Goal: Task Accomplishment & Management: Manage account settings

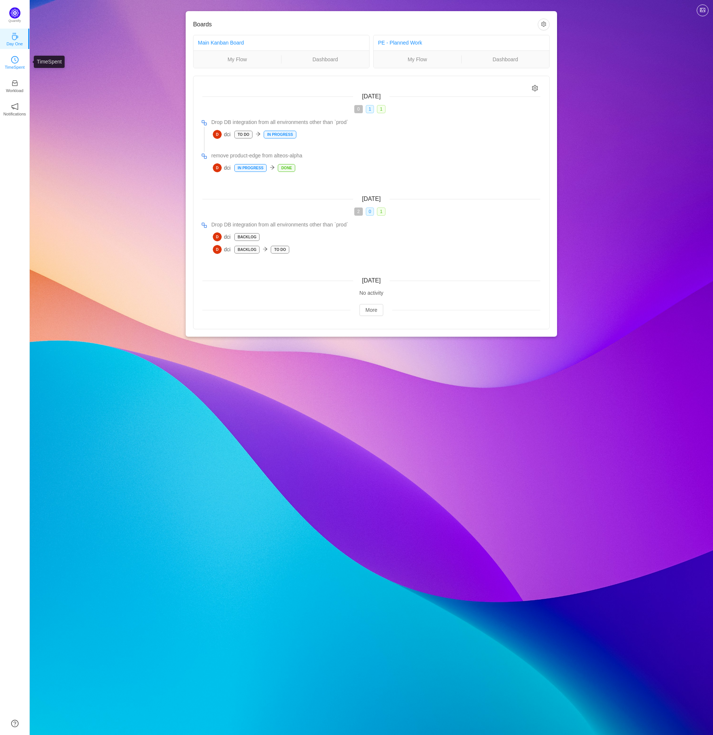
click at [13, 64] on p "TimeSpent" at bounding box center [15, 67] width 20 height 7
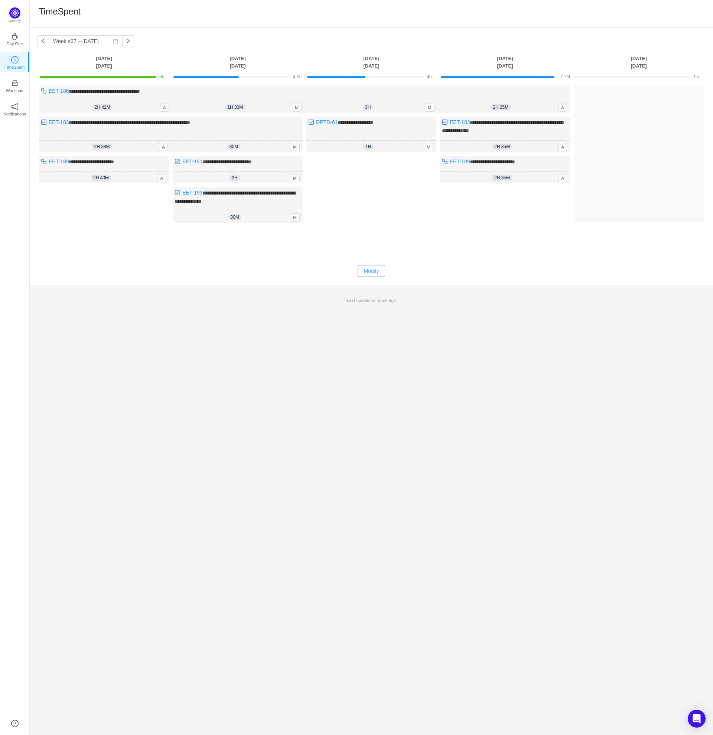
click at [371, 272] on button "Modify" at bounding box center [370, 271] width 27 height 12
click at [161, 107] on button "button" at bounding box center [160, 106] width 9 height 9
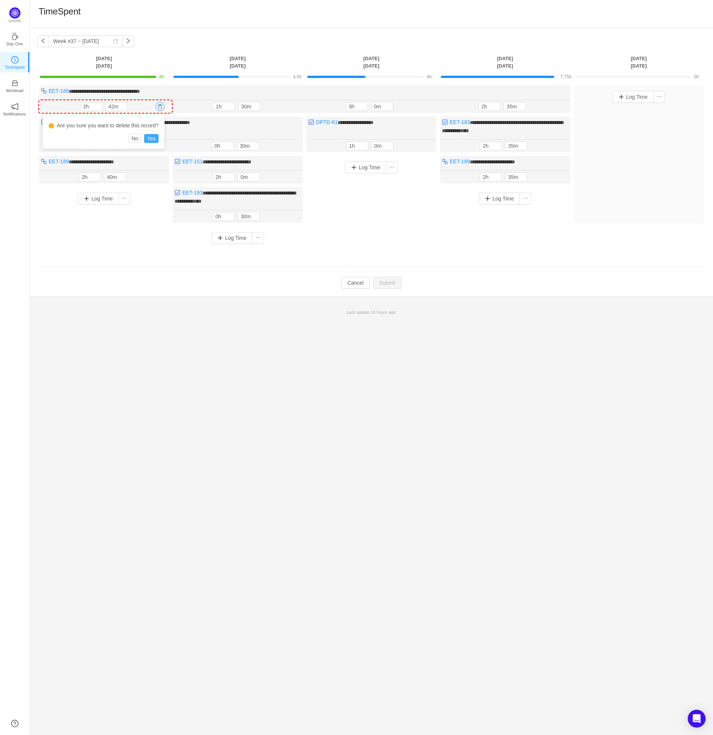
click at [152, 136] on button "Yes" at bounding box center [151, 138] width 14 height 9
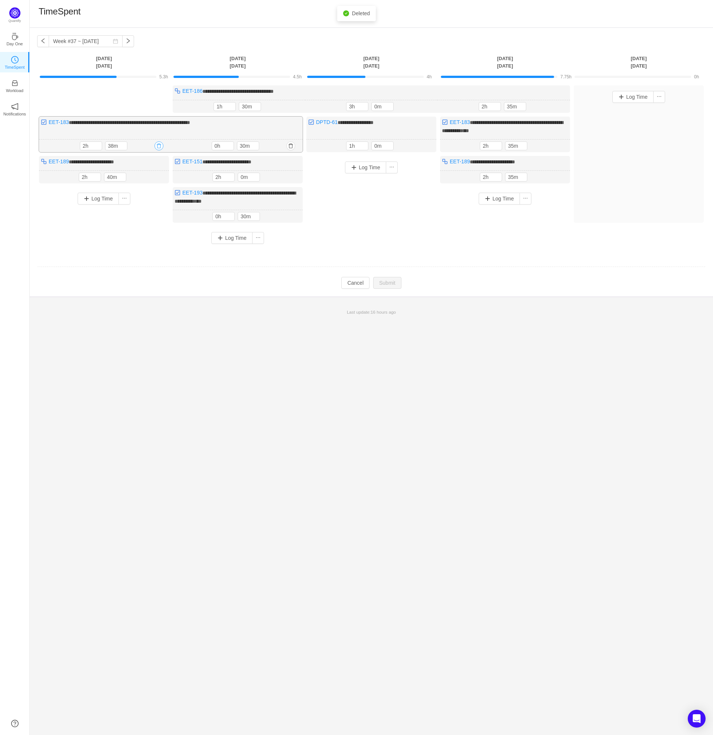
click at [159, 143] on button "button" at bounding box center [158, 145] width 9 height 9
click at [153, 174] on button "Yes" at bounding box center [150, 177] width 14 height 9
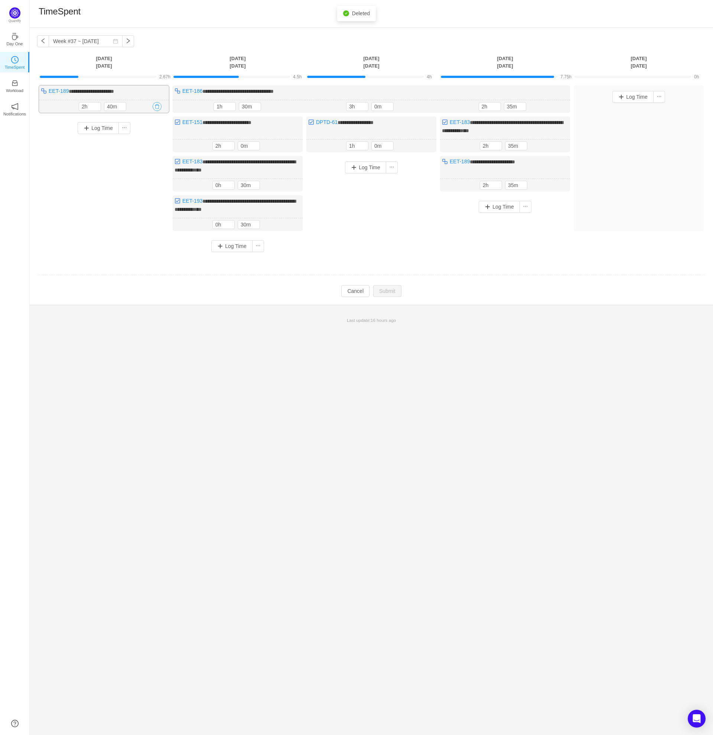
click at [159, 106] on button "button" at bounding box center [157, 106] width 9 height 9
click at [150, 137] on button "Yes" at bounding box center [148, 138] width 14 height 9
click at [516, 286] on td "Modify Cancel Submit" at bounding box center [371, 291] width 668 height 13
click at [497, 147] on icon "icon: down" at bounding box center [498, 147] width 3 height 3
type input "0h"
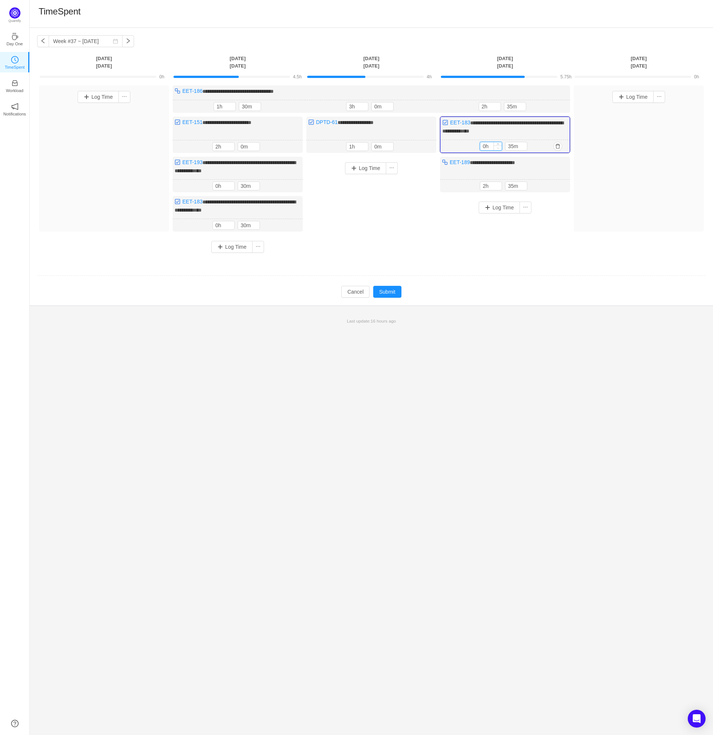
click at [497, 147] on icon "icon: down" at bounding box center [498, 148] width 3 height 3
click at [524, 142] on span "Increase Value" at bounding box center [523, 144] width 8 height 5
click at [525, 147] on span "Decrease Value" at bounding box center [523, 148] width 8 height 5
click at [512, 144] on input "25m" at bounding box center [516, 146] width 22 height 8
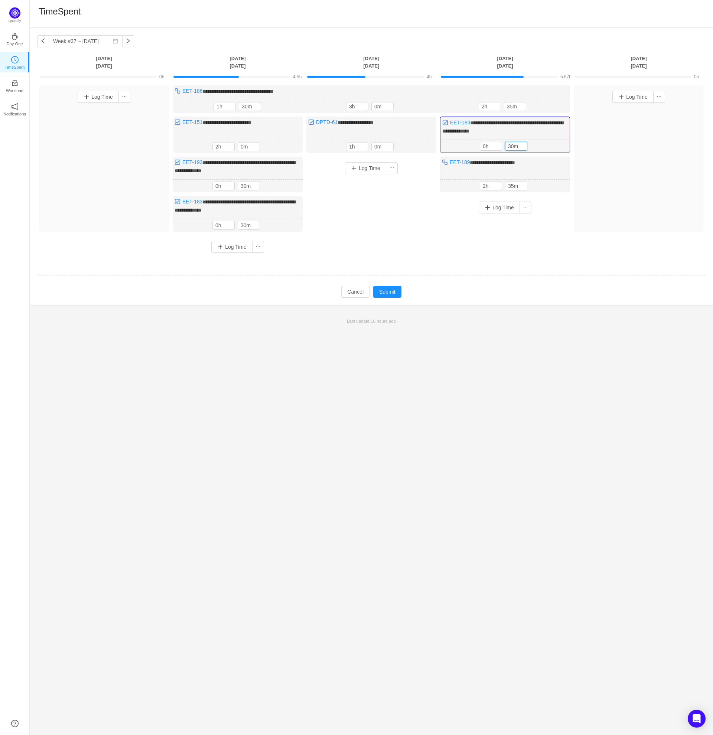
type input "30m"
click at [544, 244] on div "Log Time" at bounding box center [505, 224] width 130 height 56
click at [484, 106] on input "2h" at bounding box center [490, 106] width 22 height 8
type input "1h"
click at [497, 108] on icon "icon: down" at bounding box center [496, 108] width 3 height 3
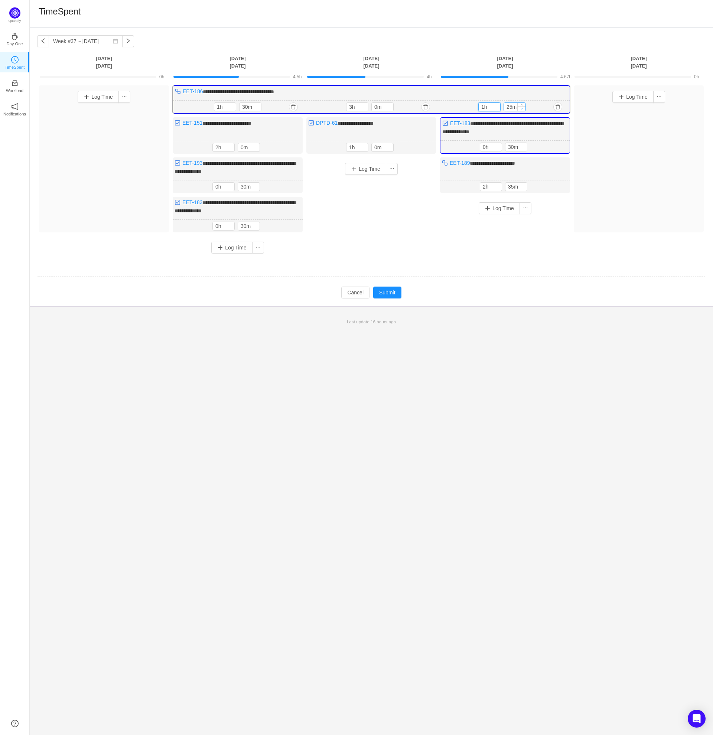
click at [521, 108] on icon "icon: down" at bounding box center [521, 108] width 3 height 3
type input "0m"
click at [521, 108] on icon "icon: down" at bounding box center [521, 108] width 3 height 3
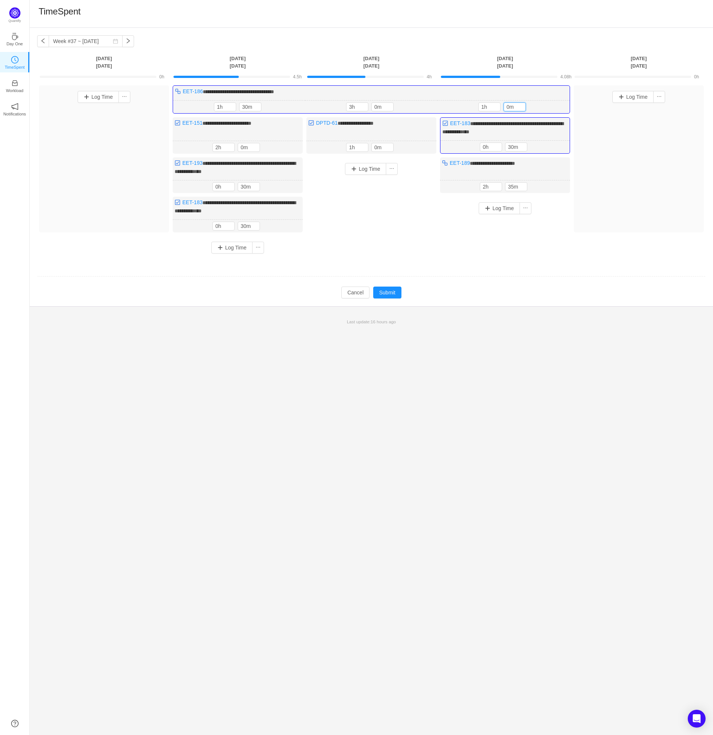
click at [557, 242] on div "Log Time" at bounding box center [505, 225] width 130 height 56
click at [522, 187] on icon "icon: down" at bounding box center [523, 188] width 3 height 3
type input "0m"
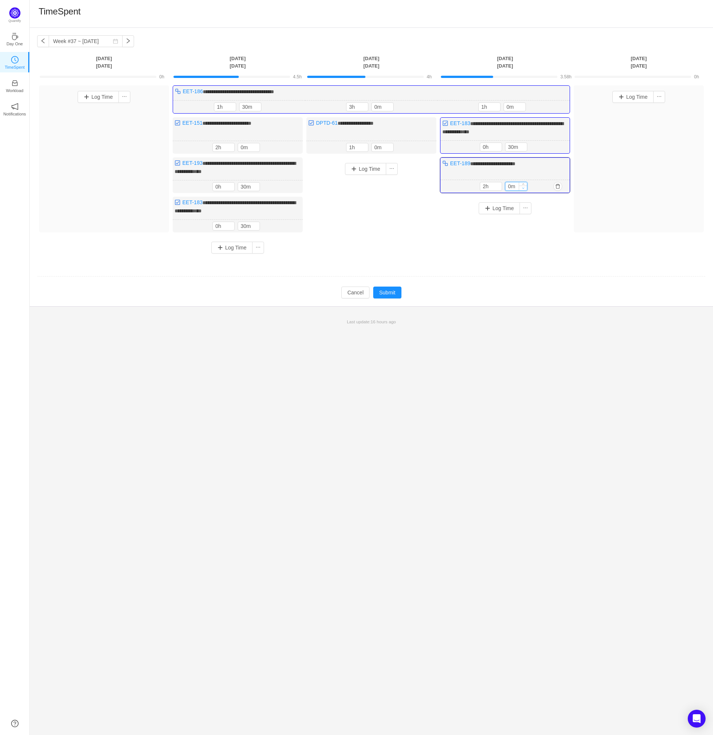
click at [522, 187] on icon "icon: down" at bounding box center [523, 188] width 3 height 3
click at [536, 242] on div "Log Time" at bounding box center [505, 225] width 130 height 56
click at [521, 104] on icon "icon: up" at bounding box center [521, 105] width 3 height 3
type input "30m"
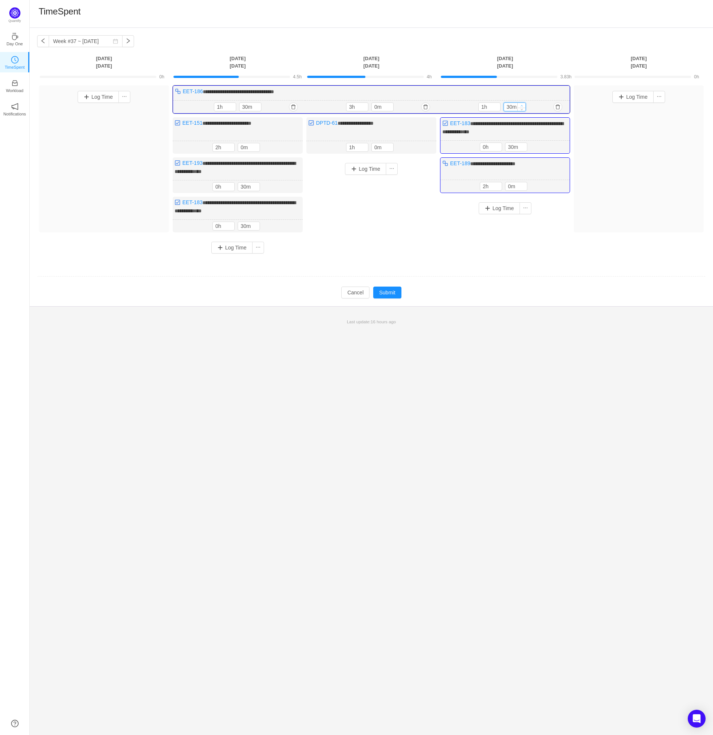
click at [521, 104] on icon "icon: up" at bounding box center [521, 105] width 3 height 3
click at [522, 187] on icon "icon: down" at bounding box center [523, 187] width 2 height 1
click at [522, 182] on span "Increase Value" at bounding box center [523, 184] width 8 height 5
type input "30m"
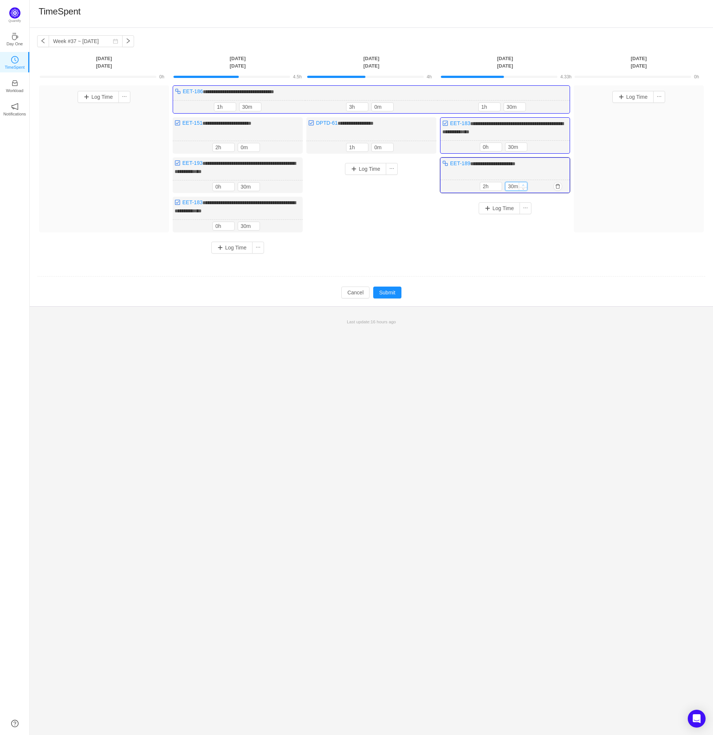
click at [522, 182] on span "Increase Value" at bounding box center [523, 184] width 8 height 5
type input "1h"
click at [497, 187] on icon "icon: down" at bounding box center [498, 188] width 3 height 3
click at [530, 244] on div "Log Time" at bounding box center [505, 225] width 130 height 56
click at [392, 290] on button "Submit" at bounding box center [387, 293] width 28 height 12
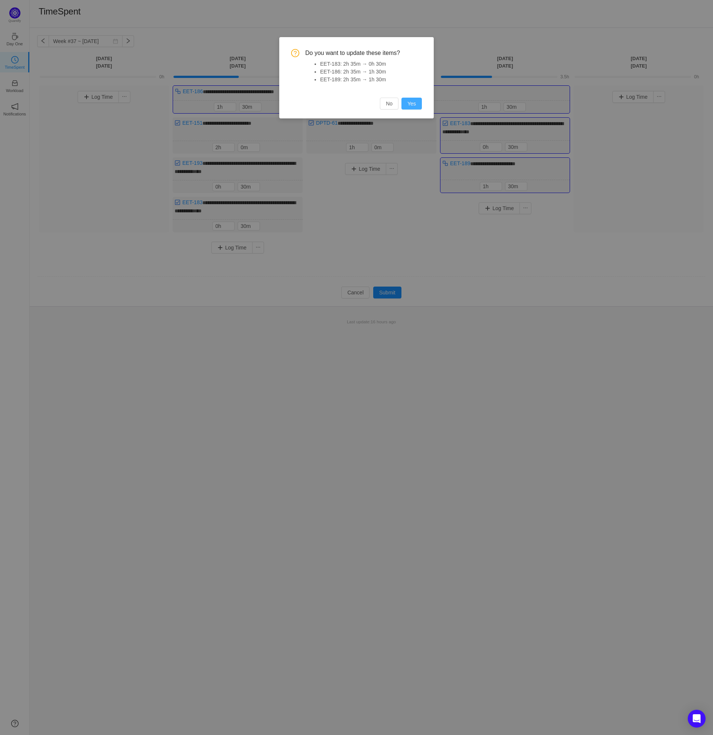
click at [411, 104] on button "Yes" at bounding box center [411, 104] width 20 height 12
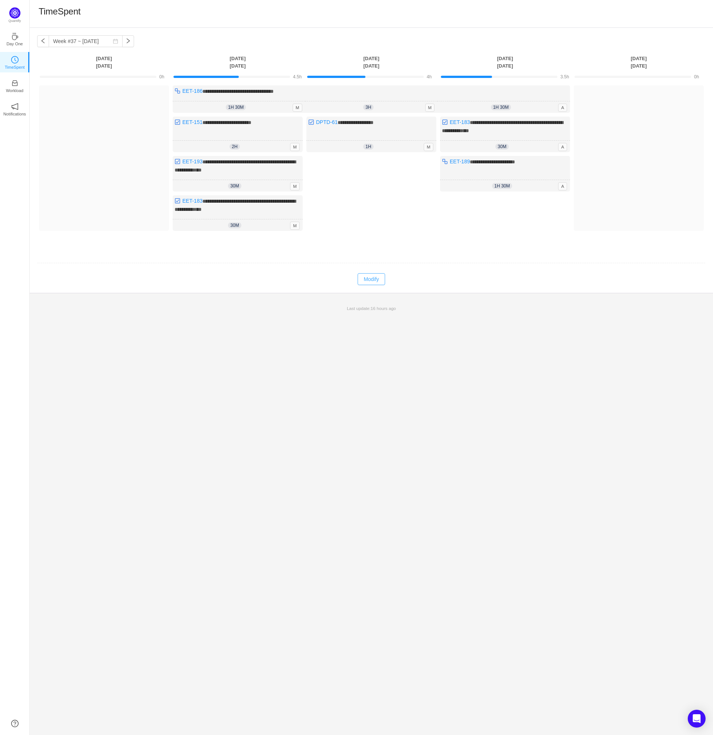
click at [375, 273] on button "Modify" at bounding box center [370, 279] width 27 height 12
click at [500, 205] on button "Log Time" at bounding box center [499, 207] width 41 height 12
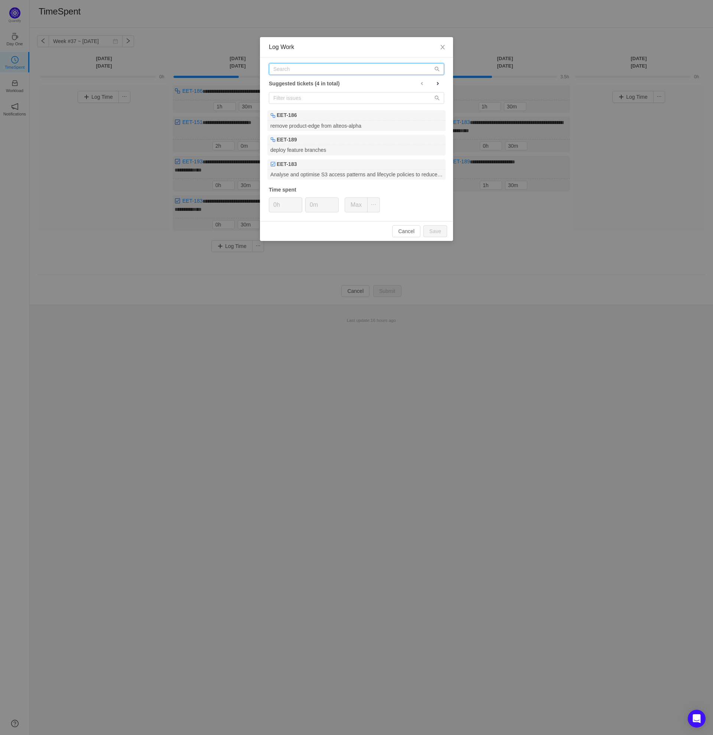
click at [305, 68] on input "text" at bounding box center [356, 69] width 175 height 12
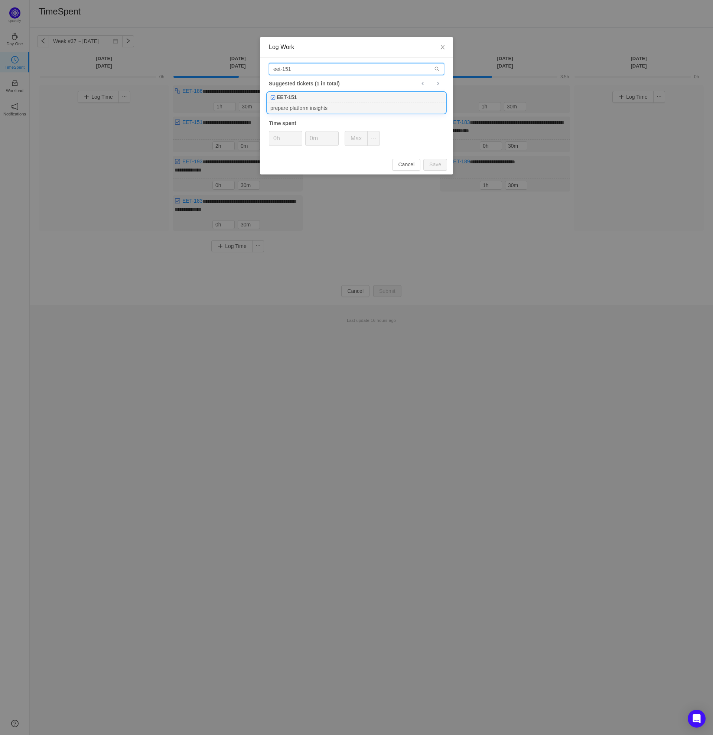
type input "eet-151"
click at [314, 101] on div "EET-151" at bounding box center [356, 97] width 178 height 10
click at [334, 133] on span "Increase Value" at bounding box center [334, 135] width 8 height 9
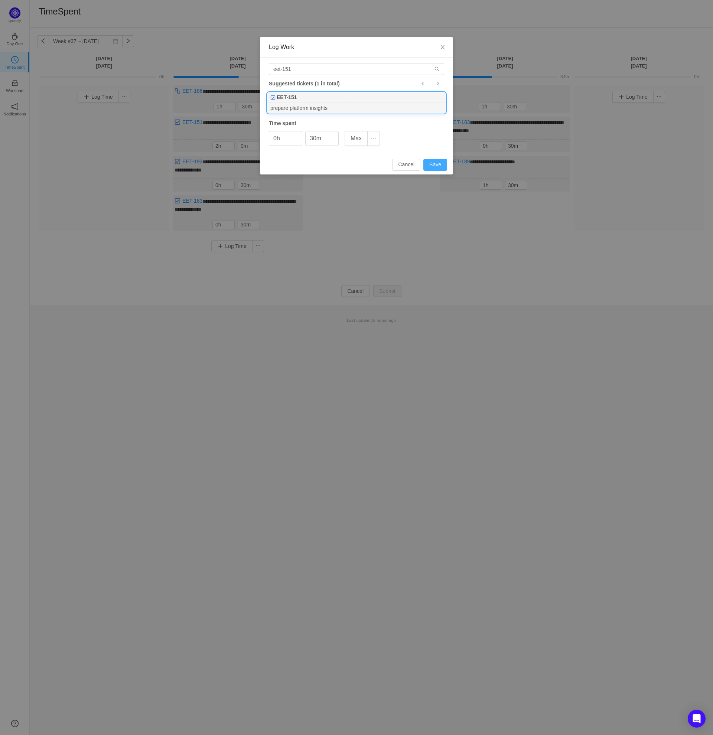
click at [438, 166] on button "Save" at bounding box center [435, 165] width 24 height 12
type input "0m"
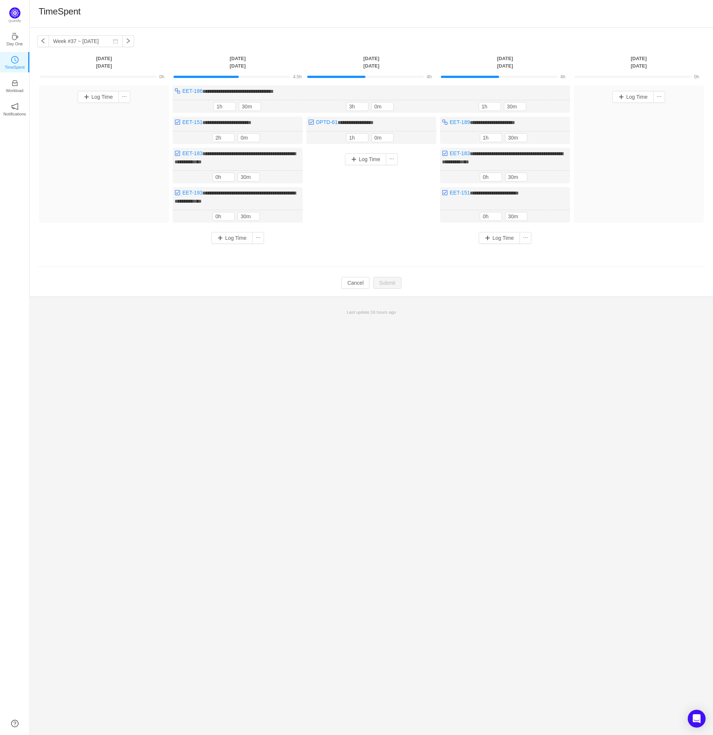
click at [514, 279] on td "Modify Cancel Submit" at bounding box center [371, 283] width 668 height 13
drag, startPoint x: 301, startPoint y: 92, endPoint x: 183, endPoint y: 91, distance: 118.1
click at [183, 91] on div "**********" at bounding box center [371, 98] width 397 height 27
drag, startPoint x: 528, startPoint y: 124, endPoint x: 449, endPoint y: 124, distance: 79.4
click at [449, 124] on div "**********" at bounding box center [505, 130] width 130 height 27
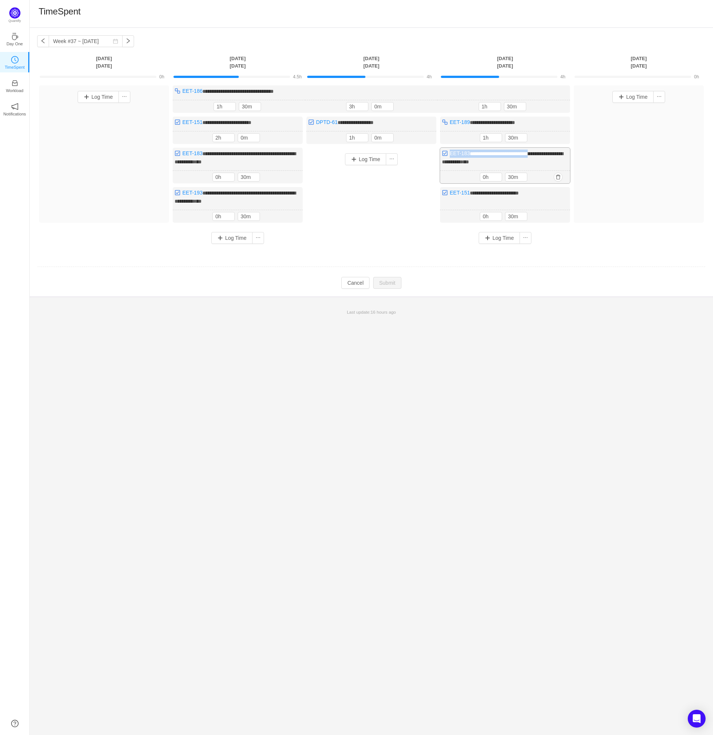
drag, startPoint x: 546, startPoint y: 153, endPoint x: 448, endPoint y: 155, distance: 98.4
click at [448, 155] on div "**********" at bounding box center [505, 166] width 130 height 36
drag, startPoint x: 525, startPoint y: 190, endPoint x: 451, endPoint y: 192, distance: 74.3
click at [451, 192] on div "**********" at bounding box center [505, 205] width 130 height 36
click at [576, 364] on div "**********" at bounding box center [371, 381] width 683 height 707
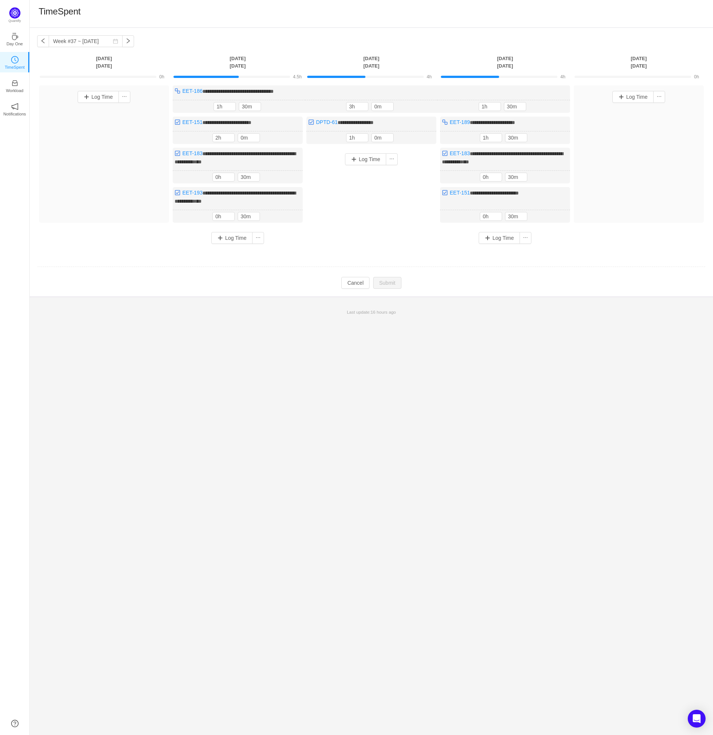
click at [366, 248] on td "**********" at bounding box center [371, 170] width 668 height 175
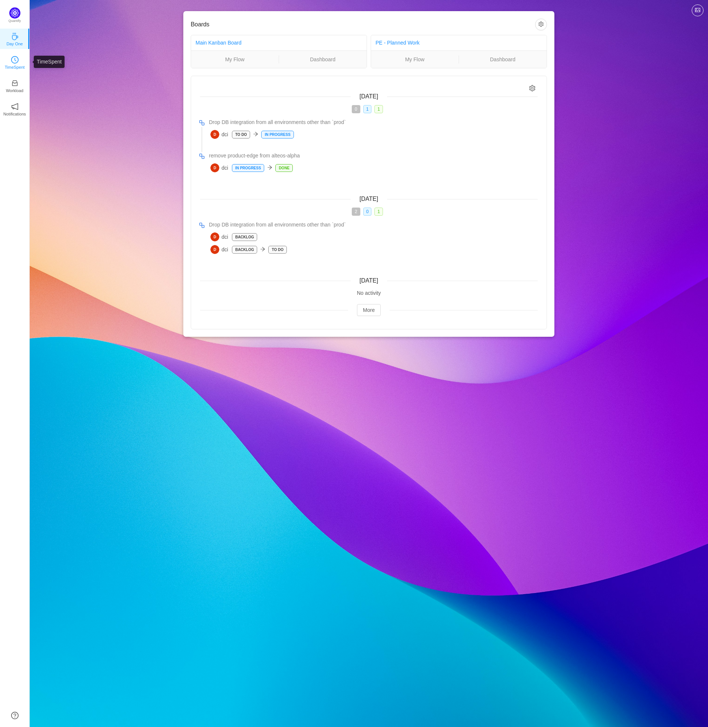
click at [19, 61] on link "TimeSpent" at bounding box center [14, 61] width 7 height 7
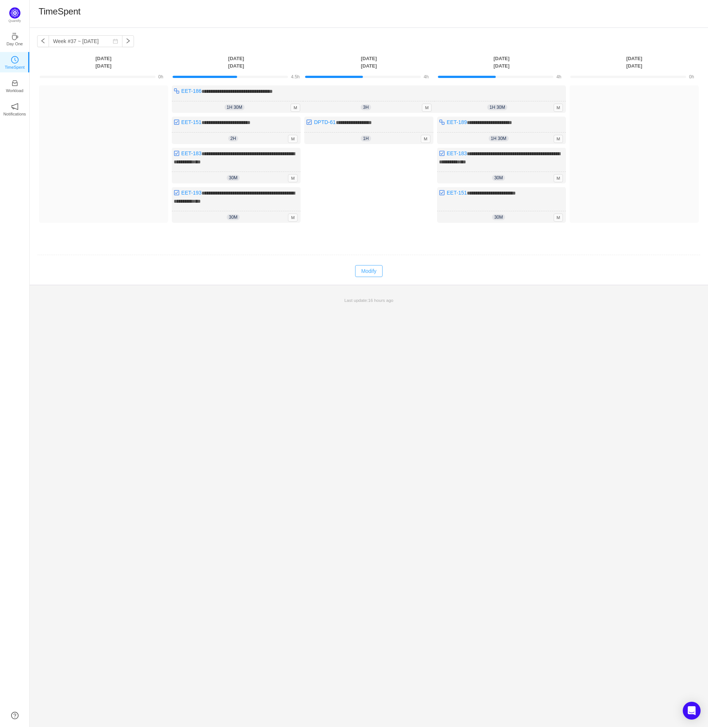
click at [369, 271] on button "Modify" at bounding box center [368, 271] width 27 height 12
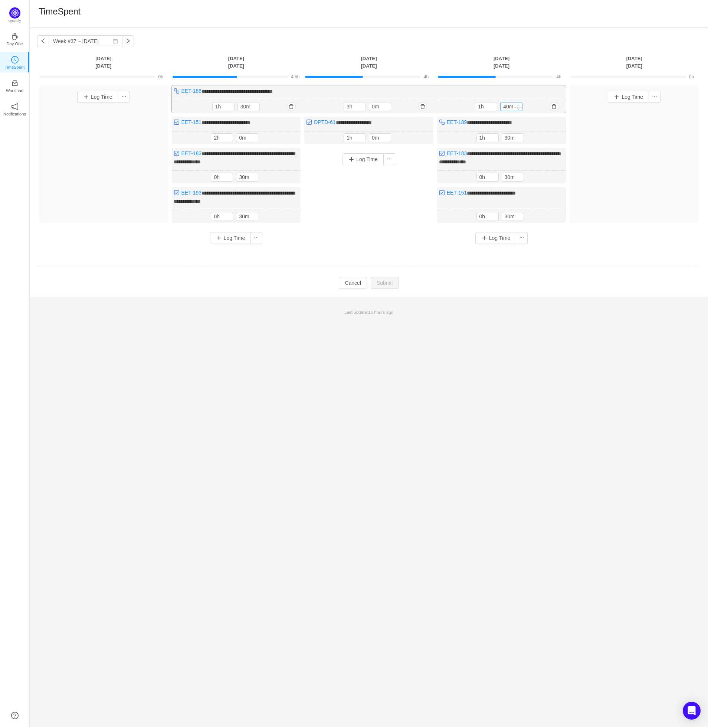
click at [518, 104] on icon "icon: up" at bounding box center [518, 105] width 3 height 3
type input "50m"
click at [518, 104] on icon "icon: up" at bounding box center [518, 105] width 3 height 3
type input "2h"
click at [518, 104] on icon "icon: up" at bounding box center [518, 105] width 3 height 3
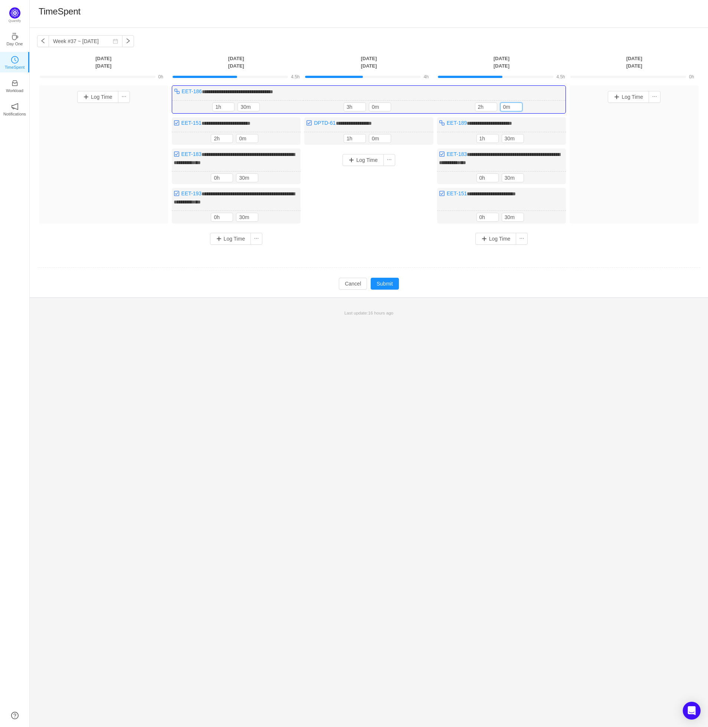
click at [502, 366] on div "**********" at bounding box center [369, 377] width 679 height 699
click at [556, 214] on button "button" at bounding box center [554, 217] width 9 height 9
click at [551, 250] on button "Yes" at bounding box center [546, 247] width 14 height 9
click at [386, 283] on button "Submit" at bounding box center [385, 284] width 28 height 12
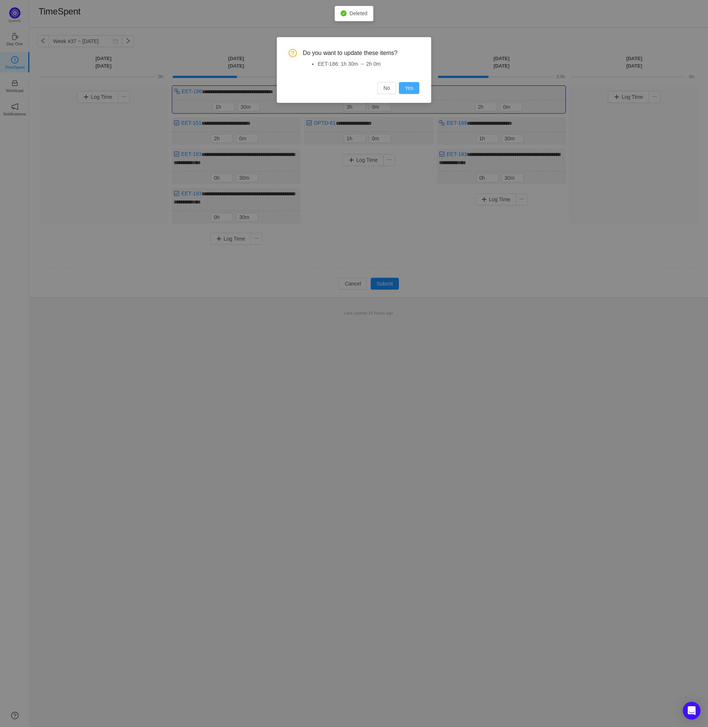
click at [412, 89] on button "Yes" at bounding box center [409, 88] width 20 height 12
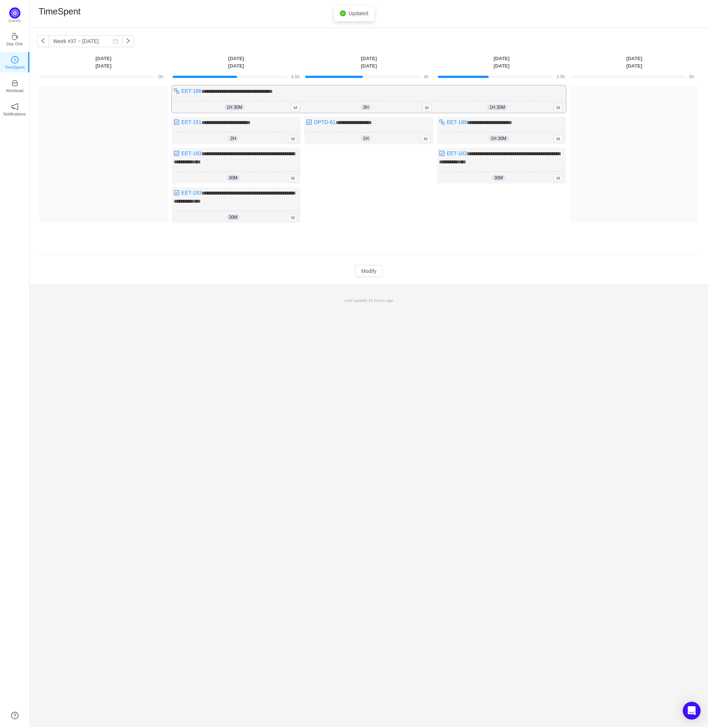
click at [538, 106] on div "1h 30m 1h 30m M" at bounding box center [500, 107] width 131 height 12
click at [369, 269] on button "Modify" at bounding box center [368, 271] width 27 height 12
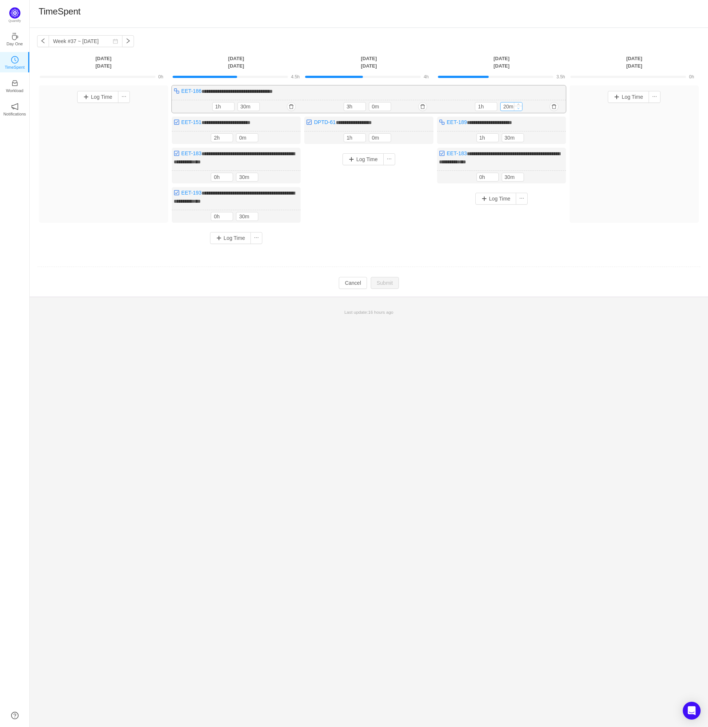
click at [519, 105] on div at bounding box center [518, 106] width 8 height 8
click at [519, 105] on icon "icon: up" at bounding box center [518, 104] width 3 height 3
type input "50m"
click at [519, 104] on icon "icon: up" at bounding box center [518, 105] width 3 height 3
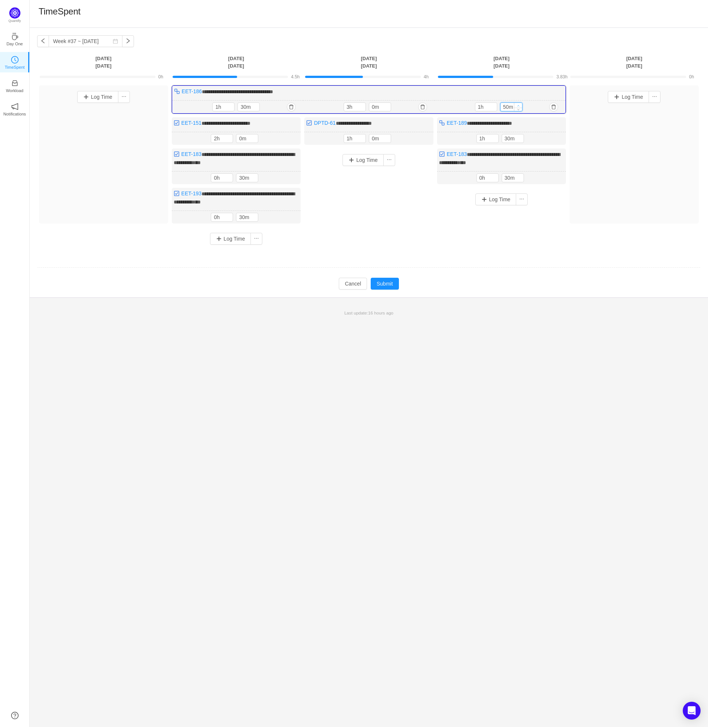
type input "2h"
type input "0m"
click at [519, 104] on icon "icon: up" at bounding box center [518, 105] width 3 height 3
click at [451, 294] on main "**********" at bounding box center [369, 174] width 679 height 293
click at [386, 279] on button "Submit" at bounding box center [385, 284] width 28 height 12
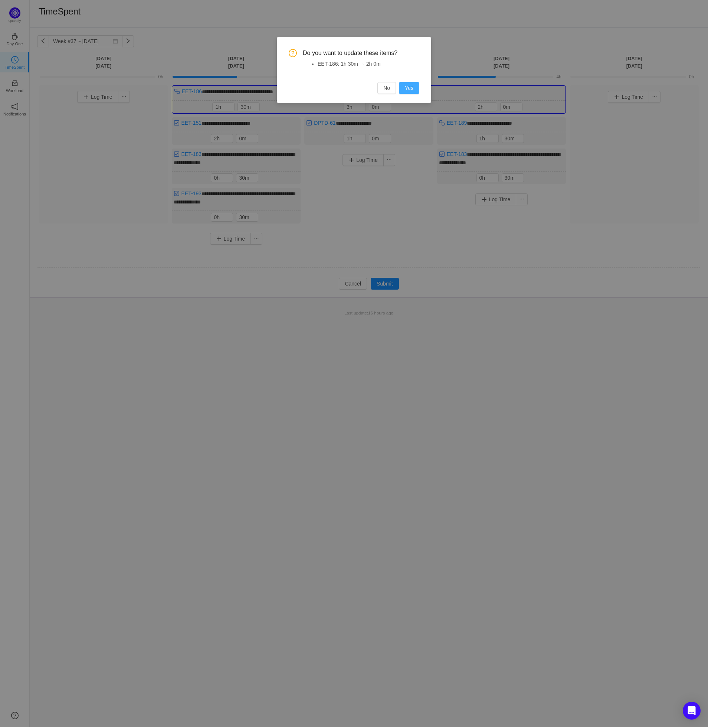
click at [408, 90] on button "Yes" at bounding box center [409, 88] width 20 height 12
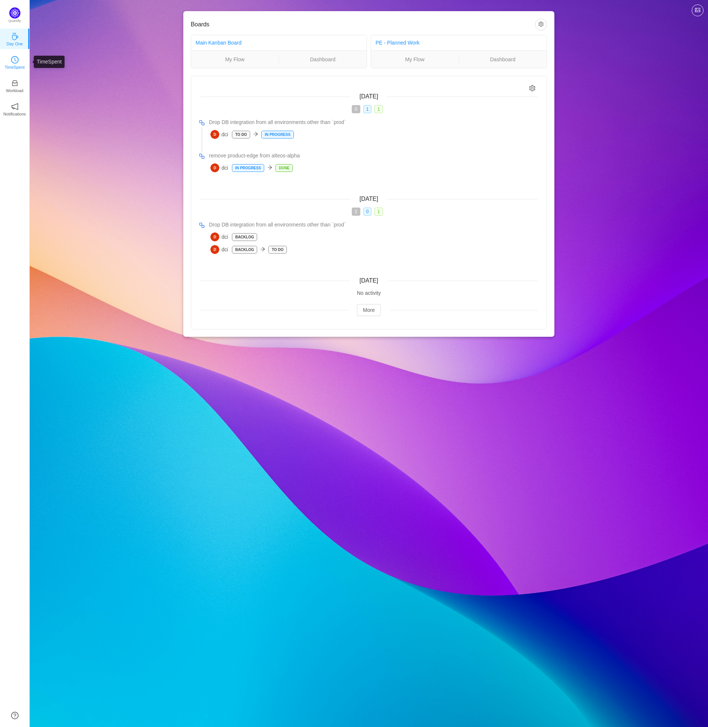
click at [10, 66] on p "TimeSpent" at bounding box center [15, 67] width 20 height 7
